Goal: Book appointment/travel/reservation

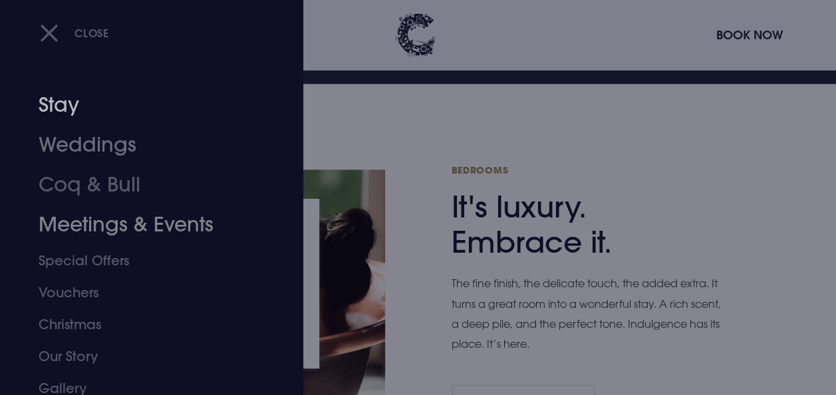
click at [96, 106] on link "Stay" at bounding box center [143, 105] width 208 height 40
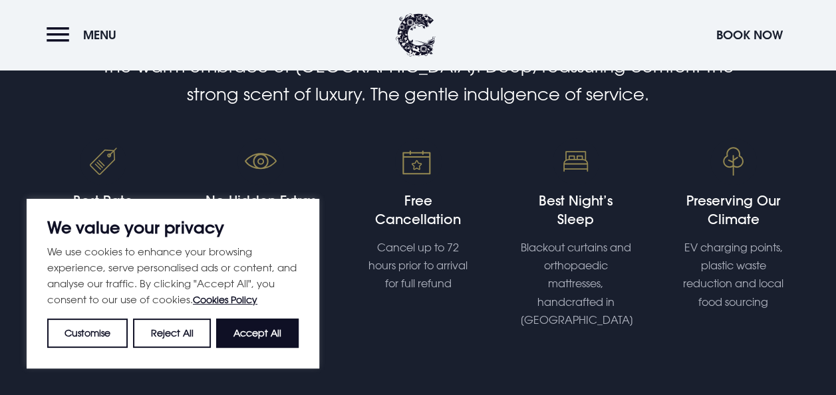
scroll to position [465, 0]
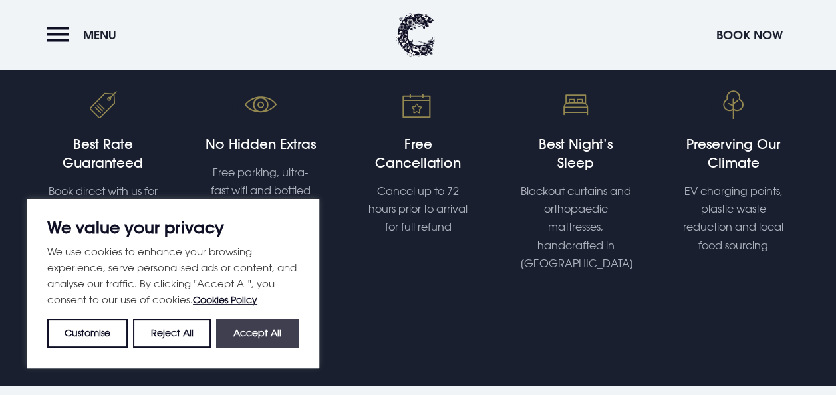
click at [281, 332] on button "Accept All" at bounding box center [257, 332] width 82 height 29
checkbox input "true"
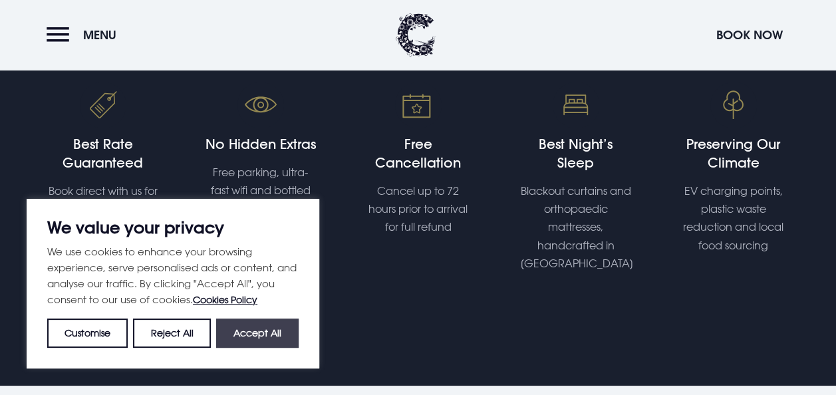
checkbox input "true"
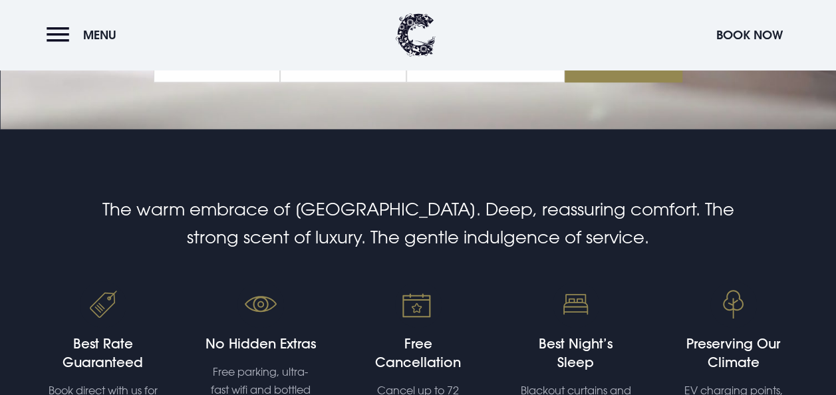
scroll to position [0, 0]
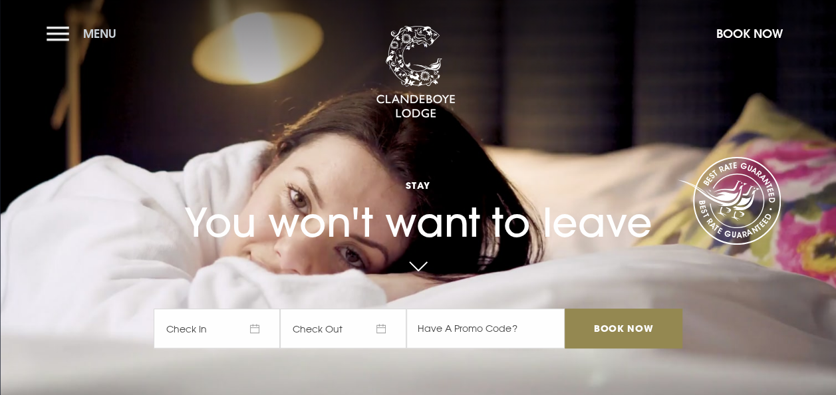
click at [93, 31] on span "Menu" at bounding box center [99, 33] width 33 height 15
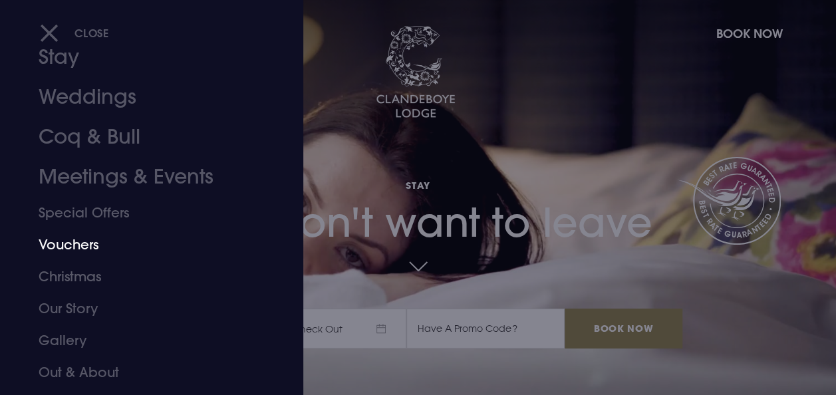
scroll to position [105, 0]
